Goal: Obtain resource: Download file/media

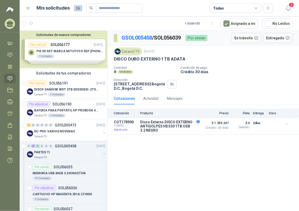
scroll to position [94, 0]
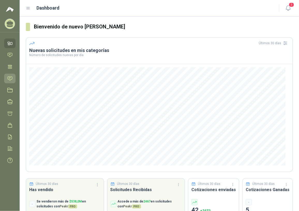
click at [10, 79] on icon at bounding box center [9, 78] width 5 height 5
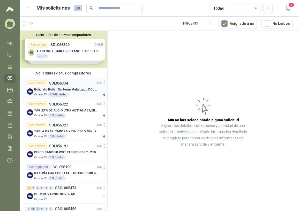
click at [77, 86] on div "Por cotizar SOL056334 17/09/25" at bounding box center [66, 83] width 78 height 6
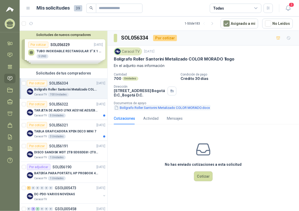
click at [139, 106] on button "Bolígrafo Roller Santorini Metalizado COLOR MORADO.docx" at bounding box center [162, 107] width 97 height 5
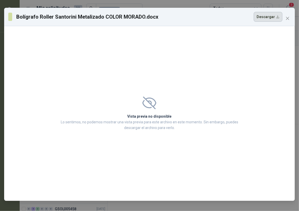
drag, startPoint x: 262, startPoint y: 20, endPoint x: 263, endPoint y: 23, distance: 2.9
click at [262, 19] on button "Descargar" at bounding box center [268, 17] width 29 height 10
click at [290, 20] on span "Close" at bounding box center [288, 18] width 8 height 4
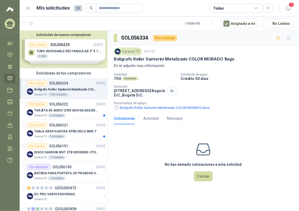
click at [115, 57] on p "Bolígrafo Roller Santorini Metalizado COLOR MORADO 1logo" at bounding box center [174, 58] width 121 height 5
drag, startPoint x: 114, startPoint y: 58, endPoint x: 235, endPoint y: 62, distance: 121.3
click at [235, 62] on div "Caracol TV 17 sept, 2025 Bolígrafo Roller Santorini Metalizado COLOR MORADO 1lo…" at bounding box center [203, 58] width 179 height 21
copy p "Bolígrafo Roller Santorini Metalizado COLOR MORADO 1logo"
click at [289, 6] on icon "button" at bounding box center [288, 8] width 4 height 5
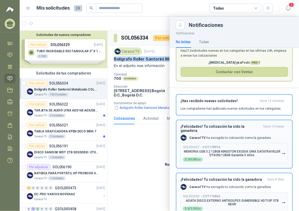
scroll to position [30, 0]
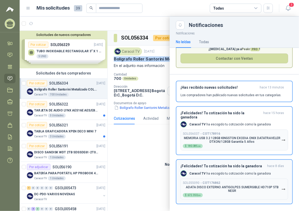
click at [219, 186] on p "ADATA DISCO EXTERNO ANTIGOLPES SUMERGIBLE HD710P 5TB NEGR" at bounding box center [232, 189] width 99 height 7
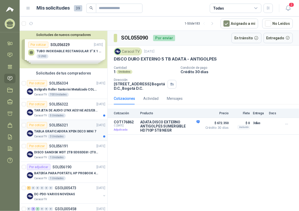
click at [79, 132] on p "TABLA GRAFICADORA XPEN DECO MINI 7" at bounding box center [65, 131] width 62 height 5
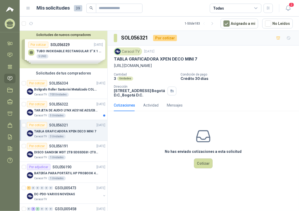
drag, startPoint x: 114, startPoint y: 65, endPoint x: 200, endPoint y: 67, distance: 86.0
click at [200, 67] on p "https://xppentienda.com/producto/deco-mini7/" at bounding box center [203, 66] width 179 height 6
copy p "https://xppentienda.com/producto/deco-mini7/"
click at [67, 90] on p "Bolígrafo Roller Santorini Metalizado COLOR MORADO 1logo" at bounding box center [66, 89] width 64 height 5
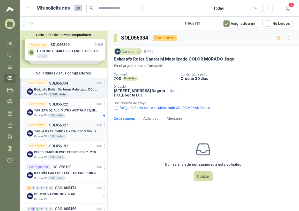
click at [67, 130] on p "TABLA GRAFICADORA XPEN DECO MINI 7" at bounding box center [65, 131] width 62 height 5
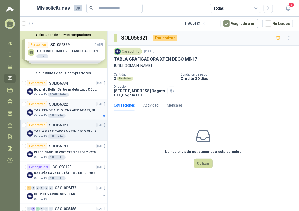
click at [70, 109] on p "TARJETA DE AUDIO LYNX AES16E AES/EBU PCI" at bounding box center [66, 110] width 64 height 5
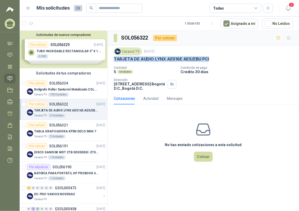
drag, startPoint x: 114, startPoint y: 58, endPoint x: 210, endPoint y: 59, distance: 95.6
click at [210, 59] on div "TARJETA DE AUDIO LYNX AES16E AES/EBU PCI" at bounding box center [203, 58] width 179 height 5
copy p "TARJETA DE AUDIO LYNX AES16E AES/EBU PCI"
click at [59, 85] on div "Por cotizar SOL056334" at bounding box center [47, 83] width 41 height 6
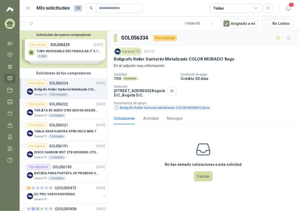
click at [166, 109] on button "Bolígrafo Roller Santorini Metalizado COLOR MORADO.docx" at bounding box center [162, 107] width 97 height 5
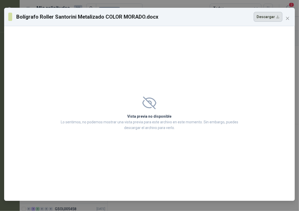
click at [261, 19] on button "Descargar" at bounding box center [268, 17] width 29 height 10
